Goal: Information Seeking & Learning: Learn about a topic

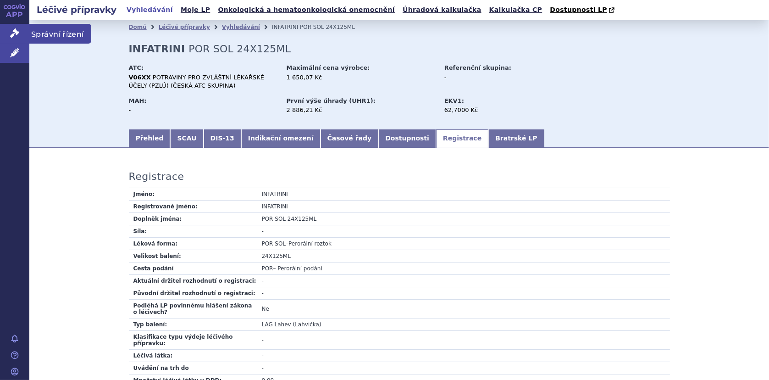
drag, startPoint x: 15, startPoint y: 32, endPoint x: 22, endPoint y: 33, distance: 7.4
click at [15, 32] on icon at bounding box center [14, 32] width 9 height 9
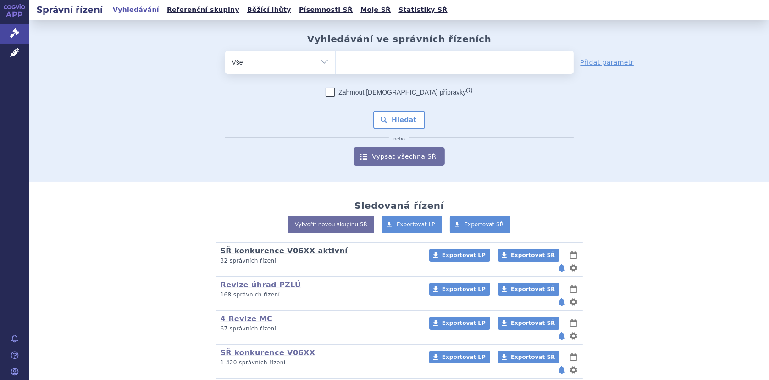
click at [254, 247] on link "SŘ konkurence V06XX aktivní" at bounding box center [283, 250] width 127 height 9
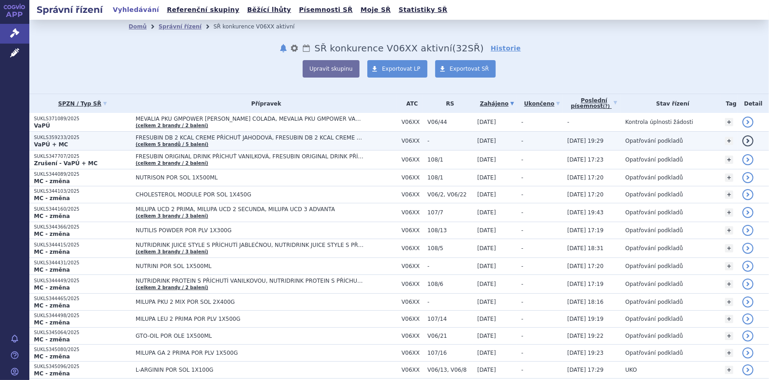
click at [191, 135] on span "FRESUBIN DB 2 KCAL CREME PŘÍCHUŤ JAHODOVÁ, FRESUBIN DB 2 KCAL CREME PŘÍCHUŤ KAP…" at bounding box center [250, 137] width 229 height 6
